Goal: Information Seeking & Learning: Learn about a topic

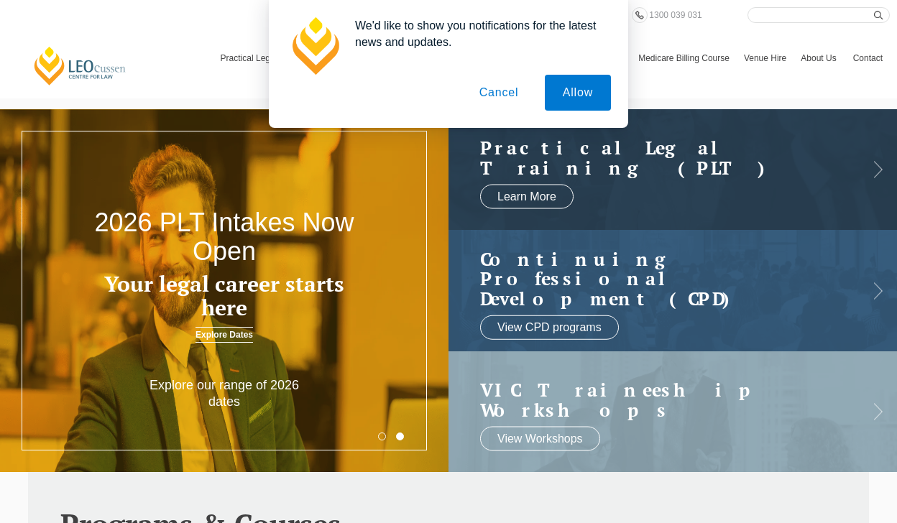
click at [500, 89] on button "Cancel" at bounding box center [498, 93] width 75 height 36
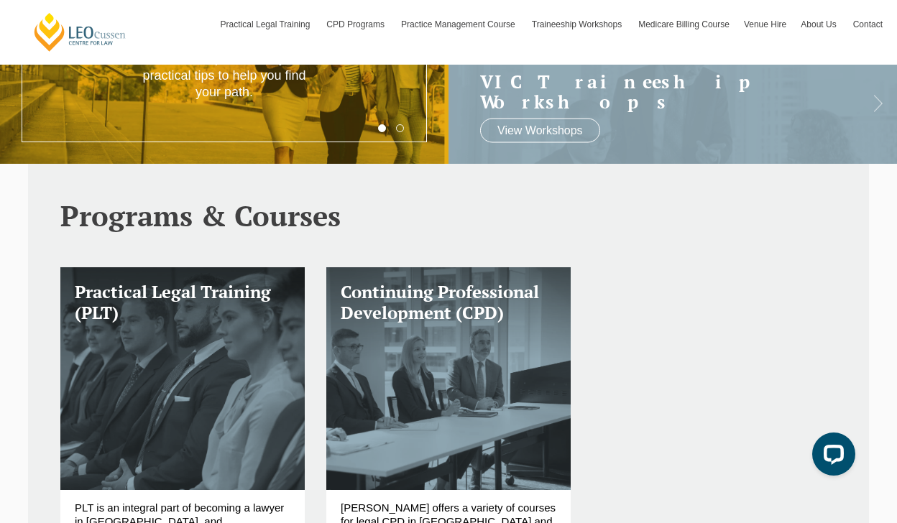
scroll to position [455, 0]
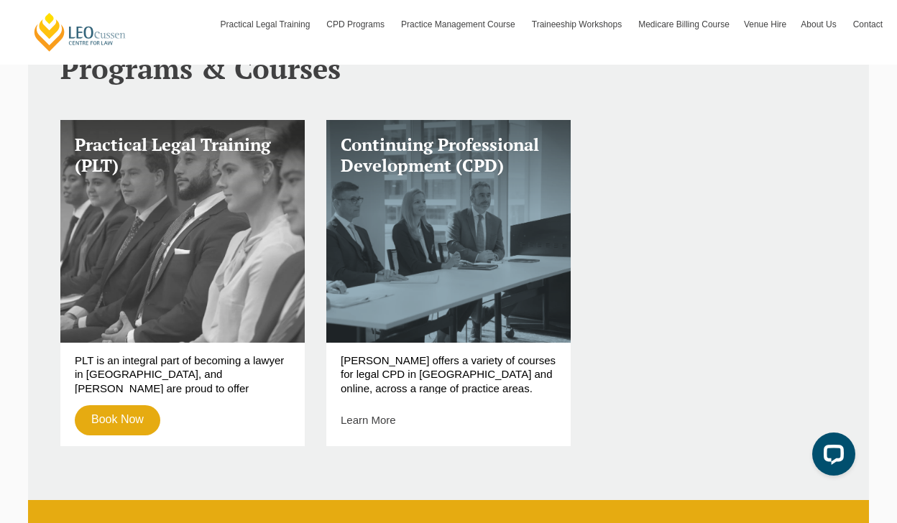
click at [204, 315] on link "Practical Legal Training (PLT)" at bounding box center [182, 231] width 244 height 222
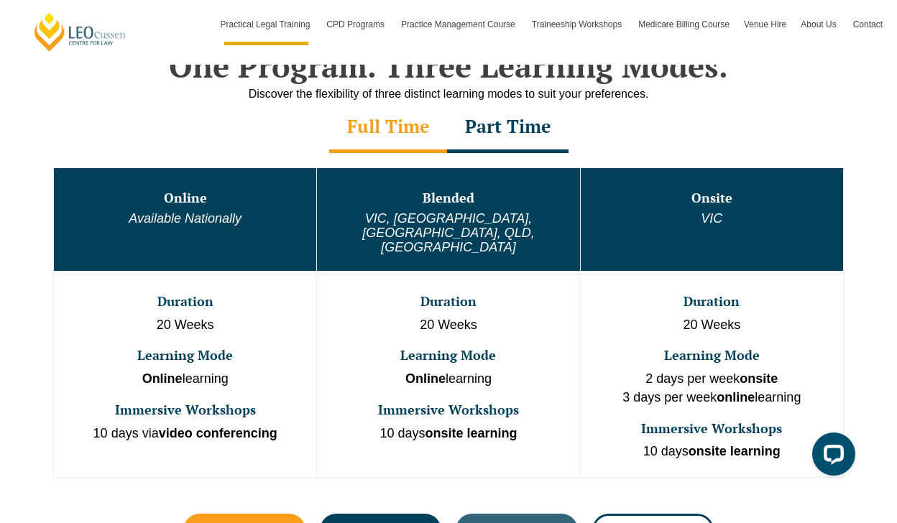
scroll to position [723, 0]
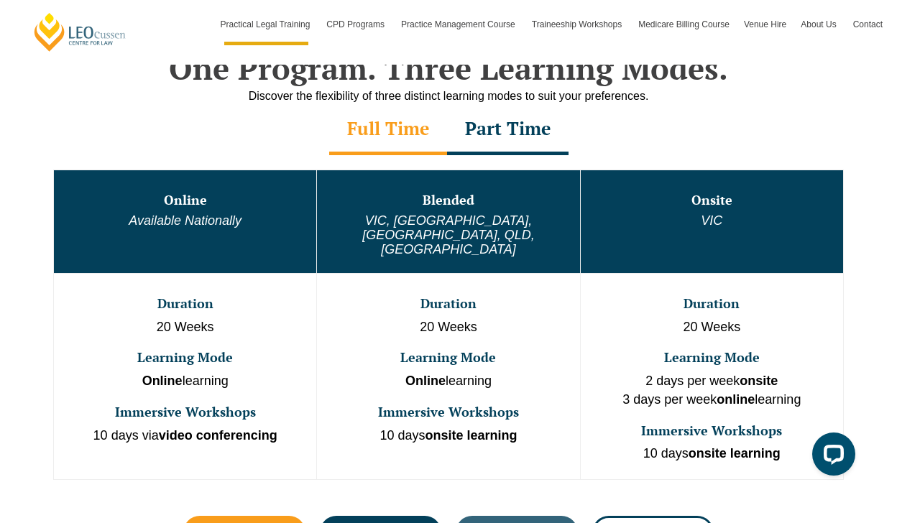
click at [491, 121] on div "Part Time" at bounding box center [507, 130] width 121 height 50
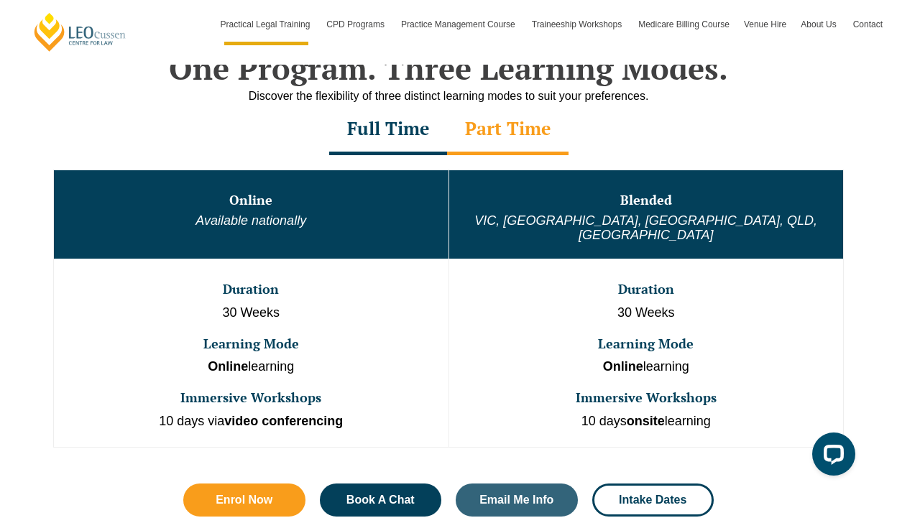
click at [266, 362] on td "Duration 30 Weeks Learning Mode Online learning Immersive Workshops 10 days via…" at bounding box center [251, 353] width 395 height 188
click at [264, 414] on strong "video conferencing" at bounding box center [283, 421] width 119 height 14
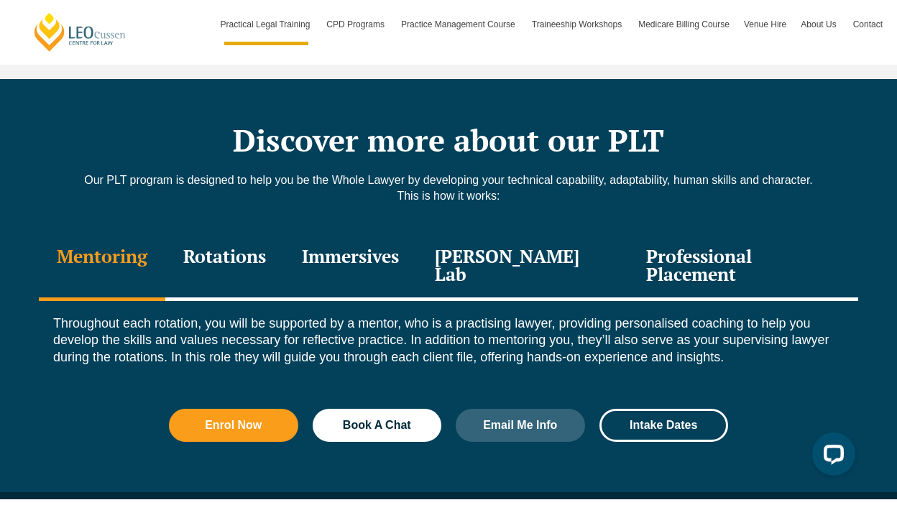
scroll to position [1941, 0]
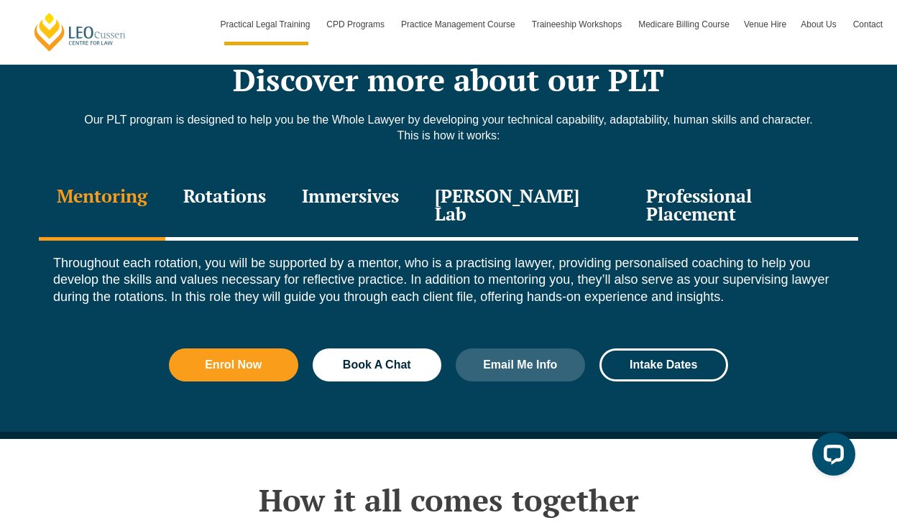
click at [236, 177] on div "Rotations" at bounding box center [224, 206] width 119 height 68
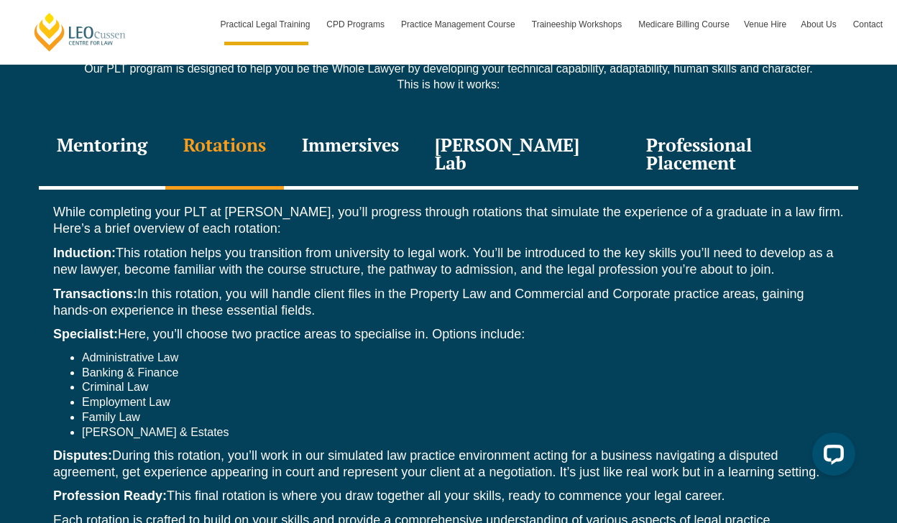
scroll to position [1995, 0]
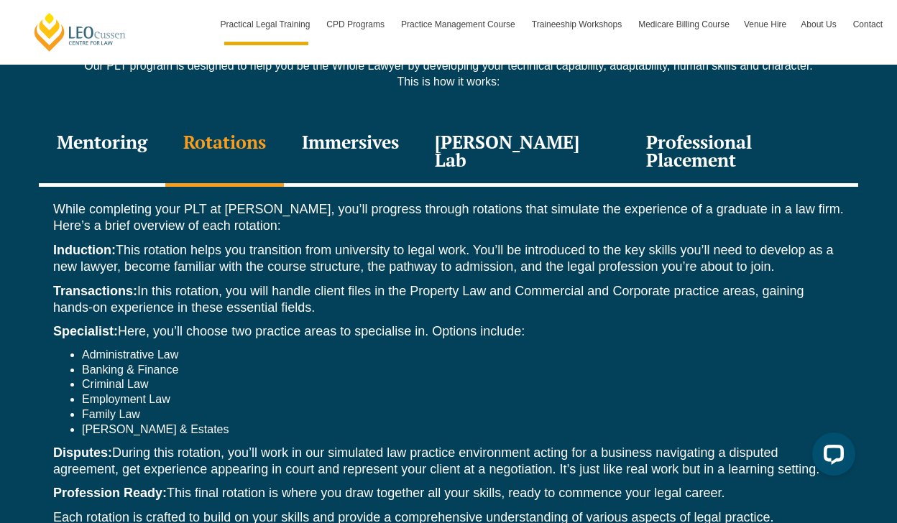
click at [270, 348] on li "Administrative Law" at bounding box center [463, 355] width 762 height 15
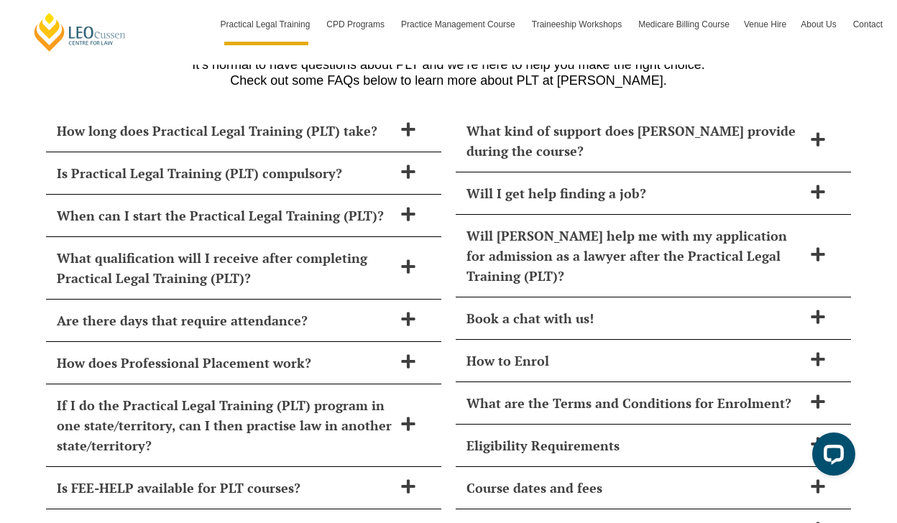
scroll to position [6381, 0]
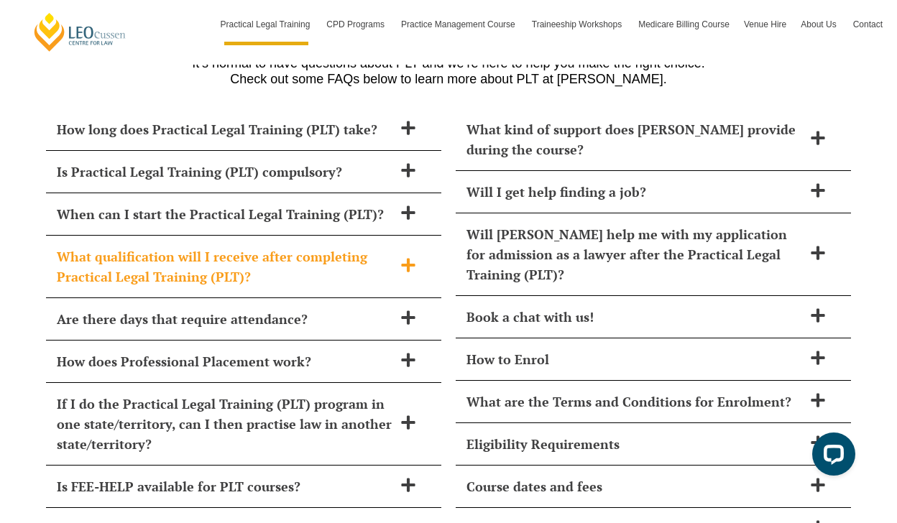
click at [424, 239] on div "What qualification will I receive after completing Practical Legal Training (PL…" at bounding box center [243, 267] width 395 height 63
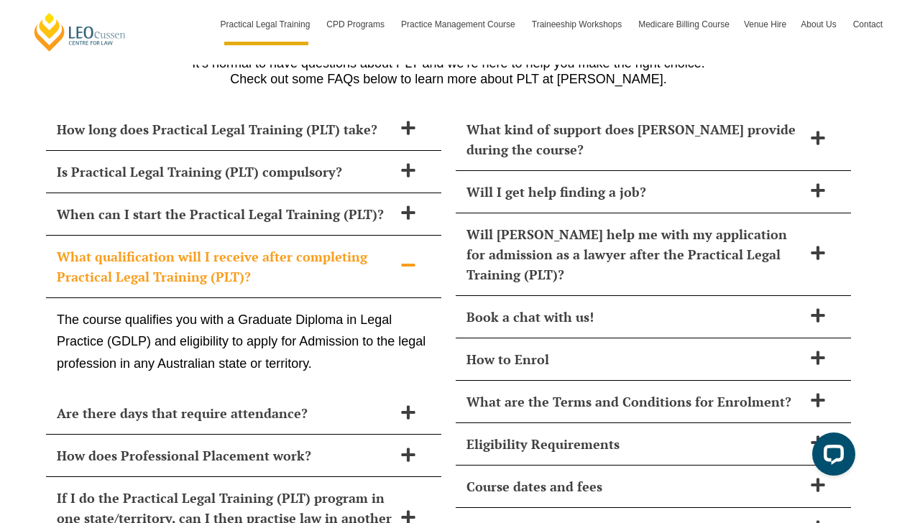
click at [412, 264] on icon at bounding box center [408, 265] width 14 height 3
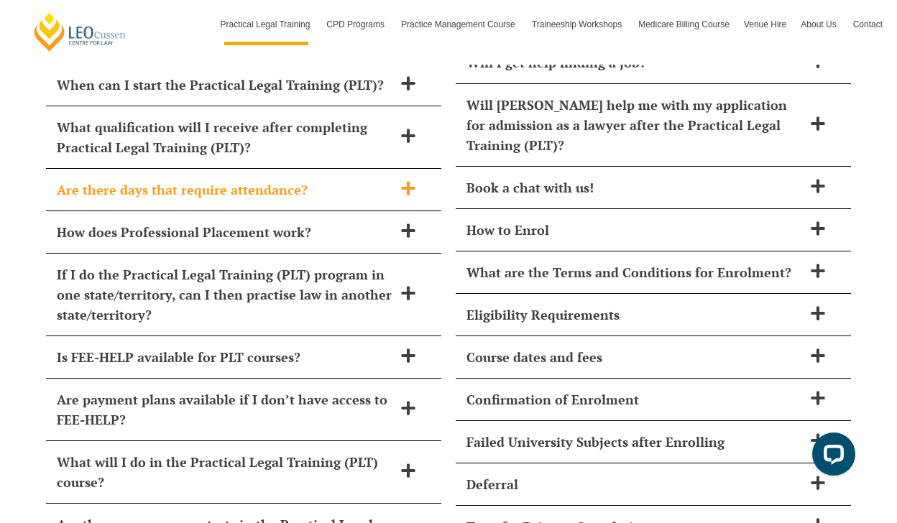
scroll to position [6517, 0]
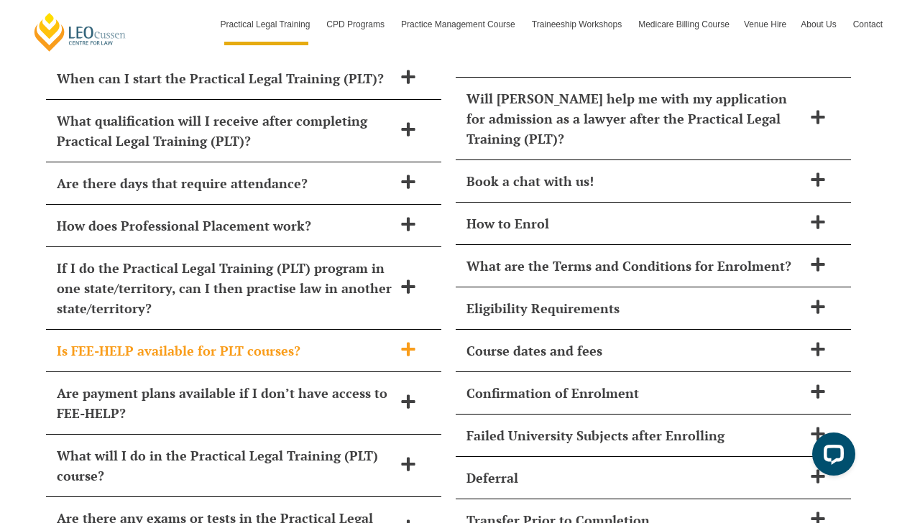
click at [406, 341] on icon at bounding box center [408, 349] width 16 height 16
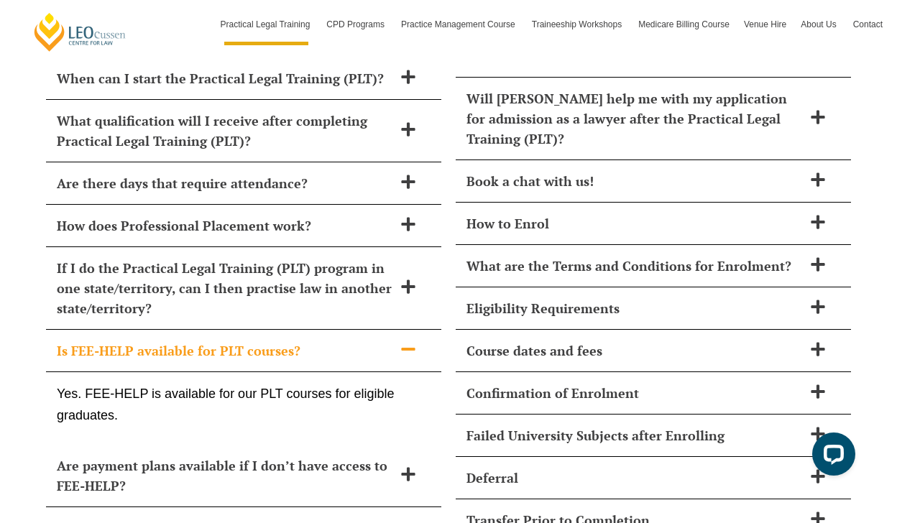
click at [406, 341] on icon at bounding box center [408, 349] width 16 height 16
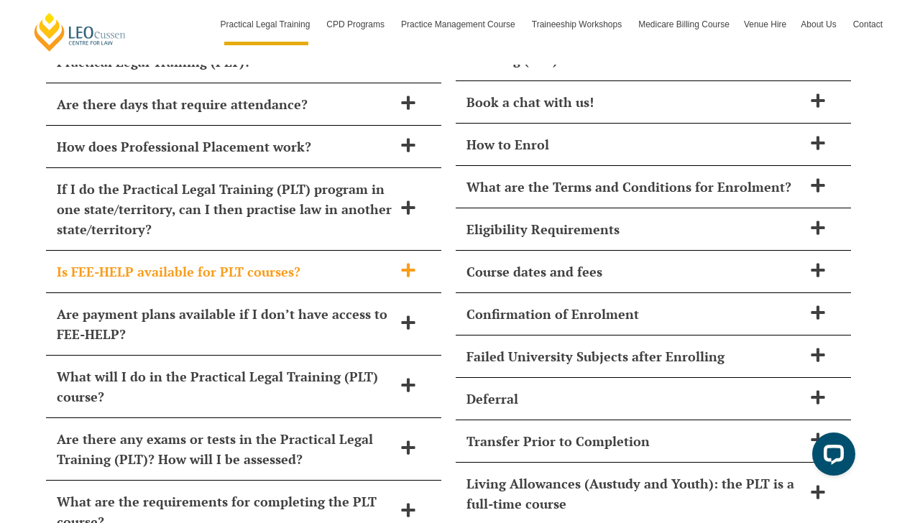
scroll to position [6598, 0]
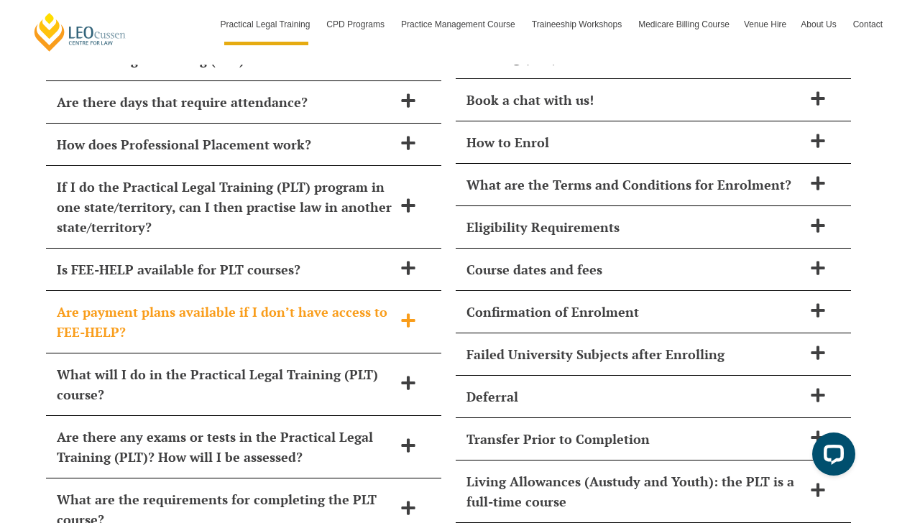
click at [406, 313] on icon at bounding box center [408, 320] width 14 height 14
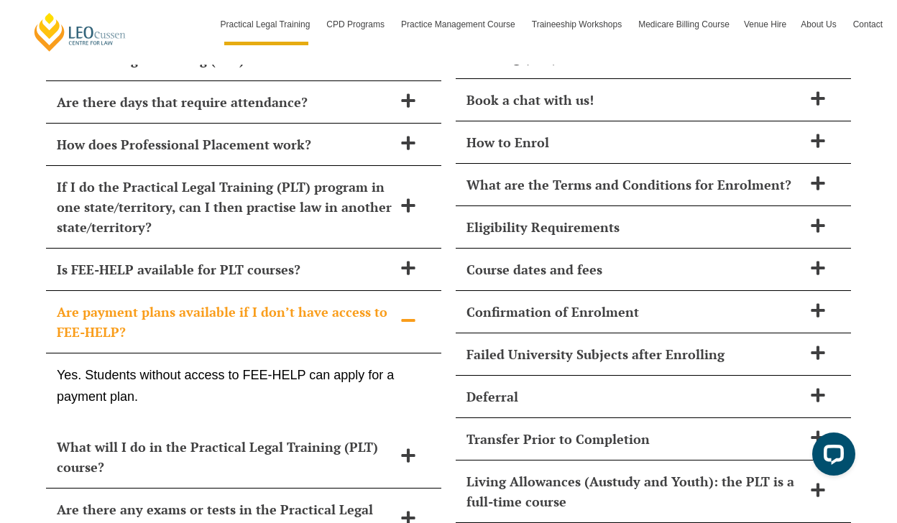
click at [406, 319] on icon at bounding box center [408, 320] width 14 height 3
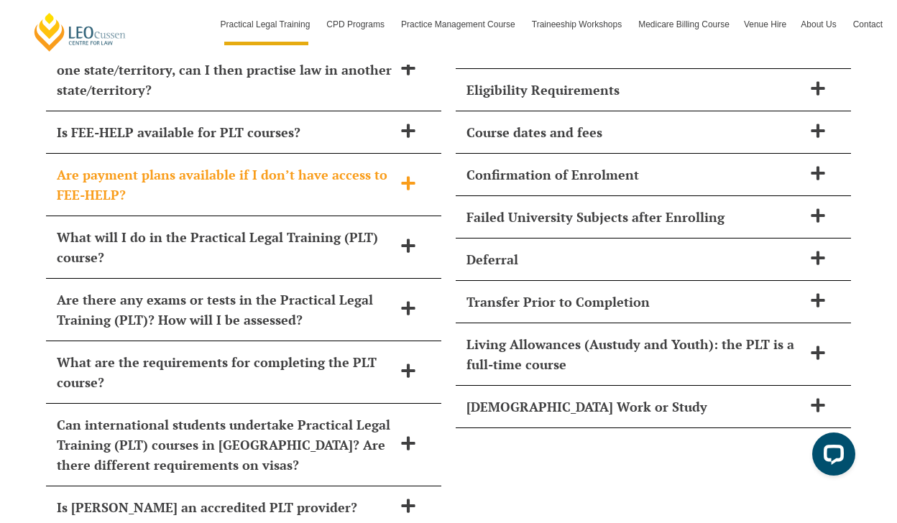
scroll to position [6744, 0]
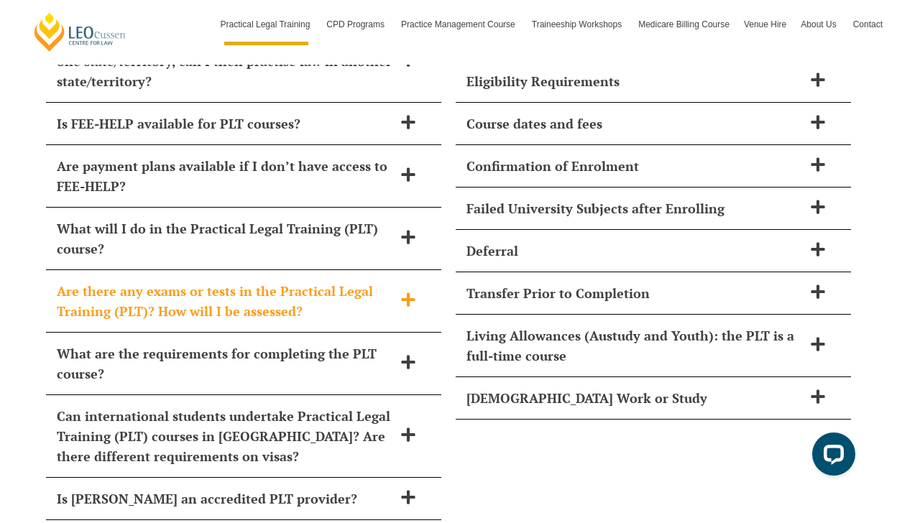
click at [403, 292] on icon at bounding box center [408, 300] width 16 height 16
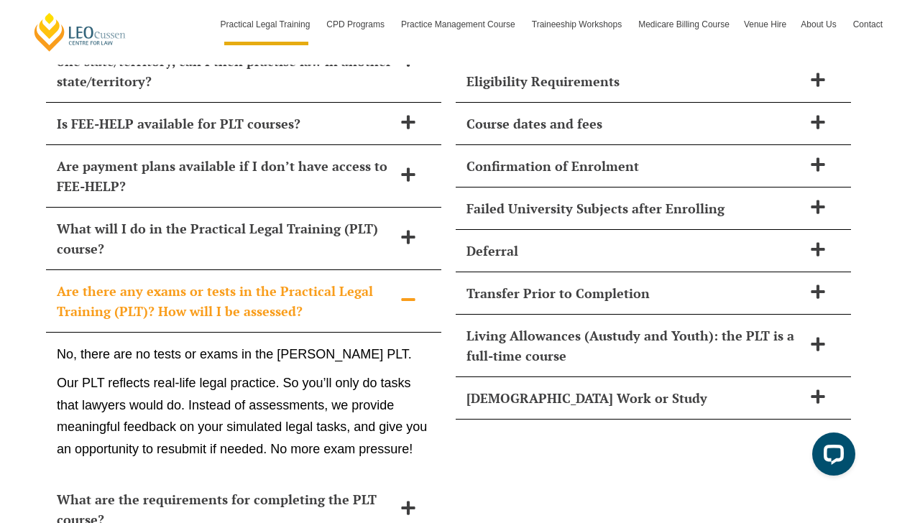
click at [403, 292] on icon at bounding box center [408, 300] width 16 height 16
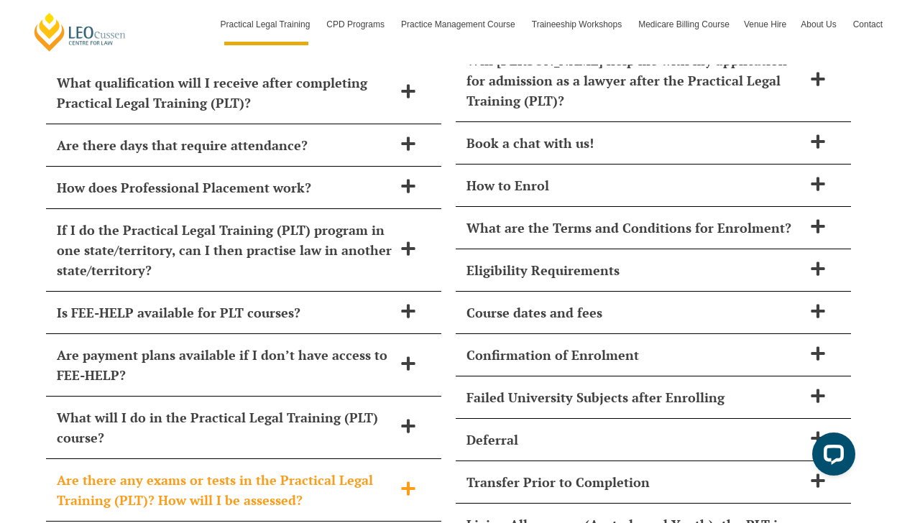
scroll to position [6553, 0]
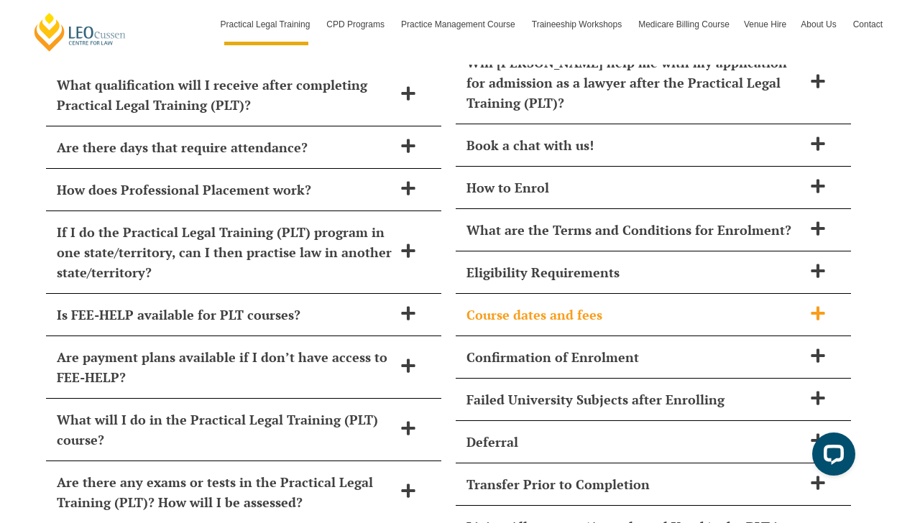
click at [786, 305] on span "Course dates and fees" at bounding box center [634, 315] width 336 height 20
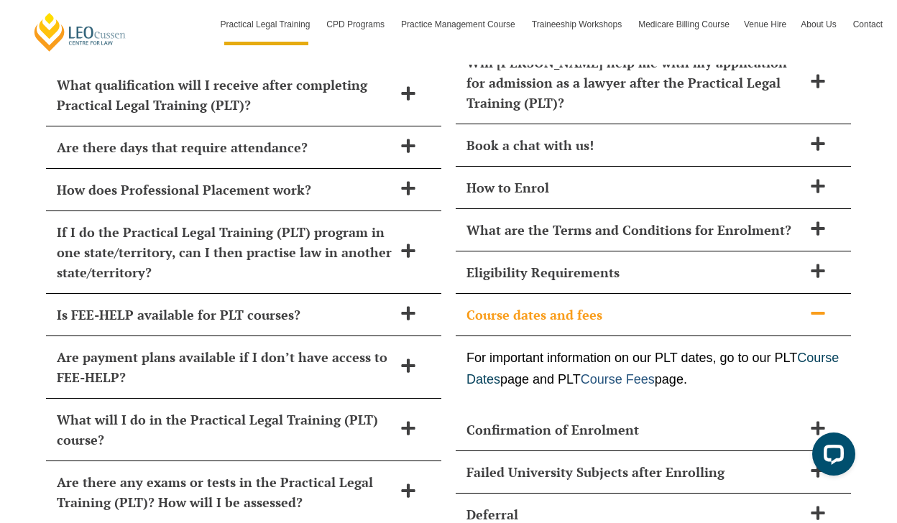
click at [654, 372] on link "Course Fees" at bounding box center [617, 379] width 74 height 14
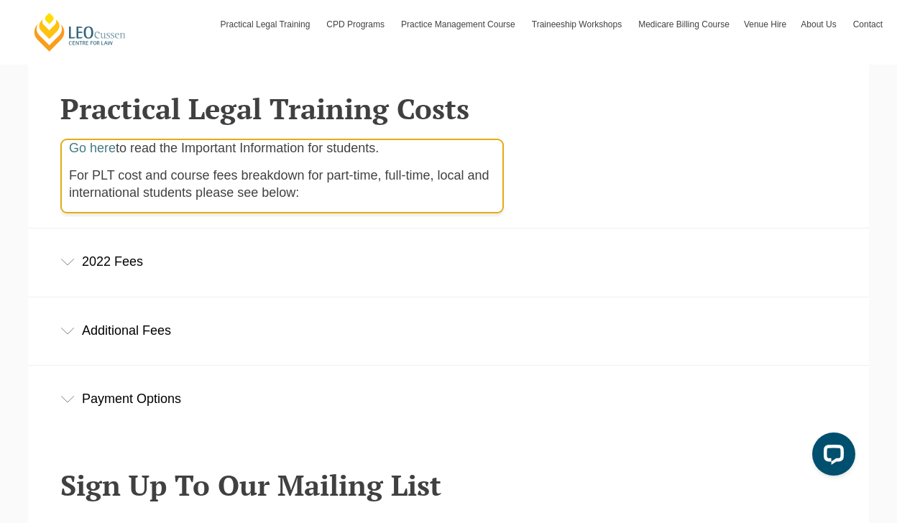
scroll to position [377, 0]
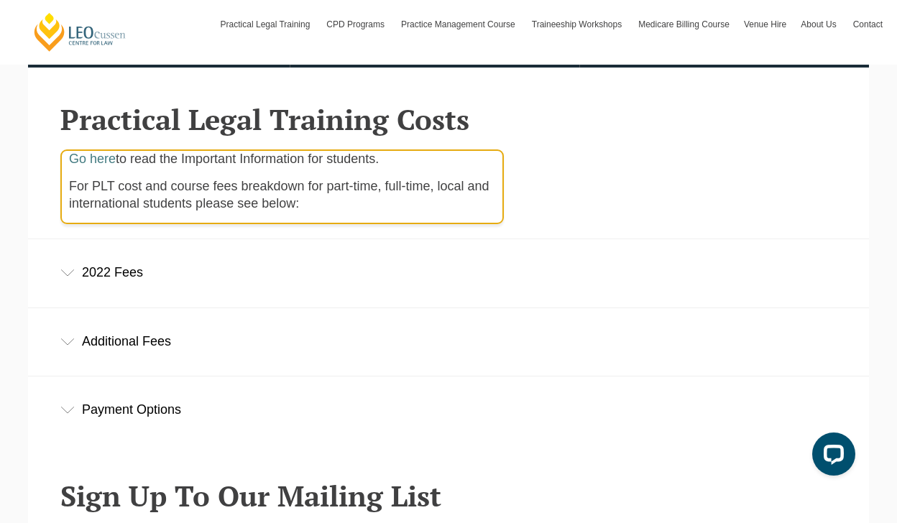
click at [534, 268] on div "2022 Fees" at bounding box center [448, 272] width 841 height 67
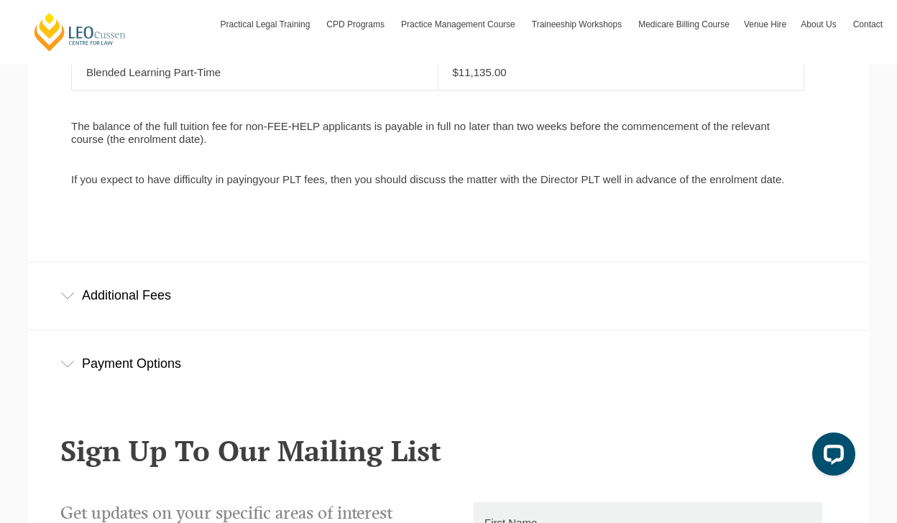
scroll to position [965, 0]
